Goal: Transaction & Acquisition: Subscribe to service/newsletter

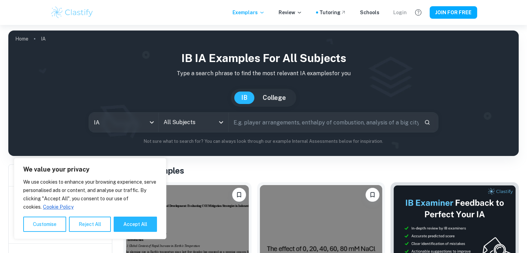
click at [397, 10] on div "Login" at bounding box center [400, 13] width 14 height 8
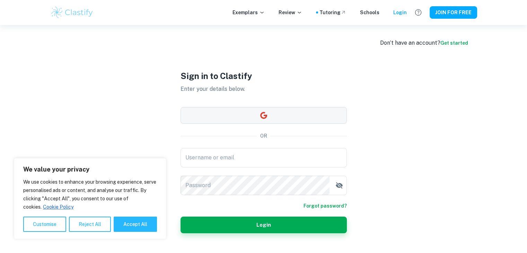
click at [304, 115] on button "button" at bounding box center [264, 115] width 166 height 17
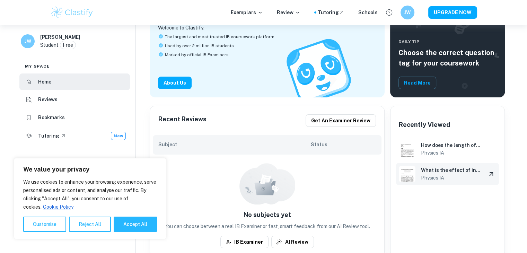
scroll to position [64, 0]
click at [438, 168] on h6 "What is the effect of increasing tension (25 N, 29 N, 33 N, 37 N, 41 N, 45 N, a…" at bounding box center [451, 170] width 60 height 8
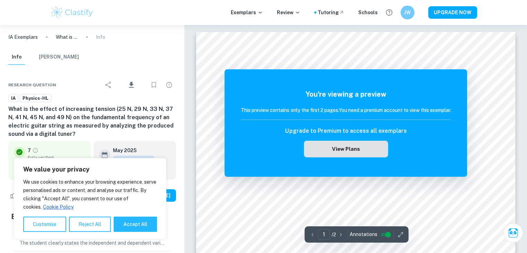
click at [323, 147] on button "View Plans" at bounding box center [346, 149] width 84 height 17
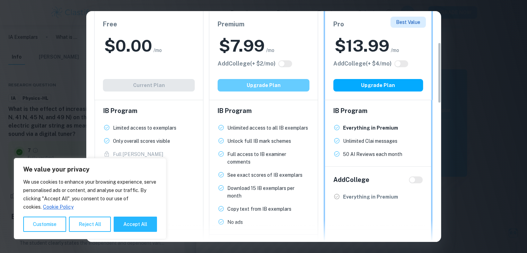
scroll to position [119, 0]
click at [294, 88] on button "Upgrade Plan" at bounding box center [264, 85] width 92 height 12
